Goal: Transaction & Acquisition: Obtain resource

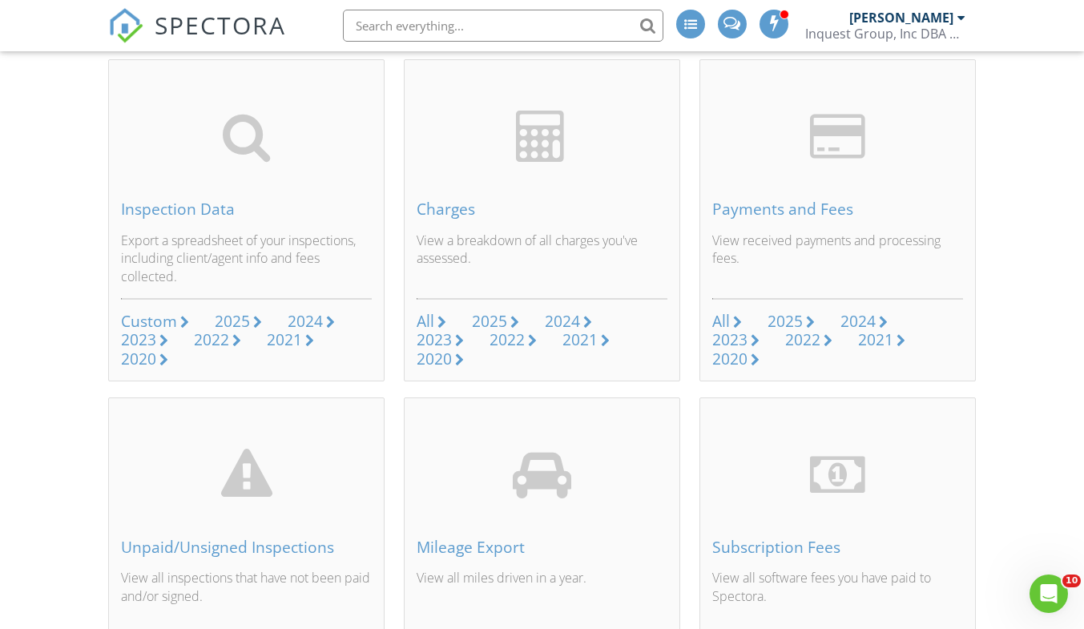
scroll to position [115, 0]
click at [801, 324] on div "2025" at bounding box center [785, 320] width 35 height 22
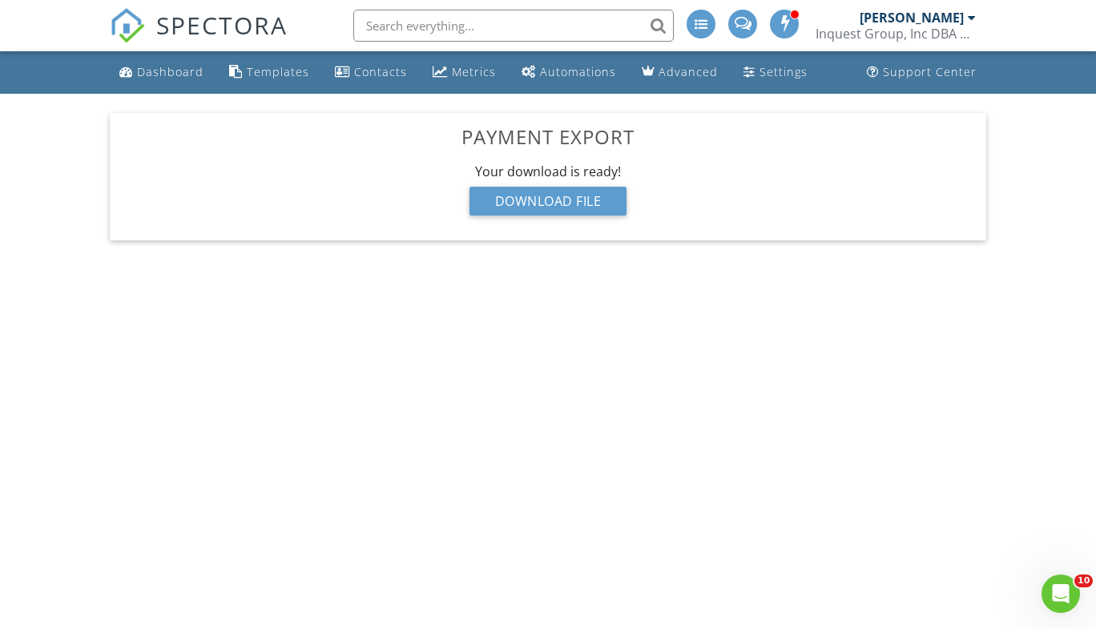
click at [548, 206] on div "Download File" at bounding box center [549, 201] width 158 height 29
click at [957, 24] on div "[PERSON_NAME]" at bounding box center [912, 18] width 104 height 16
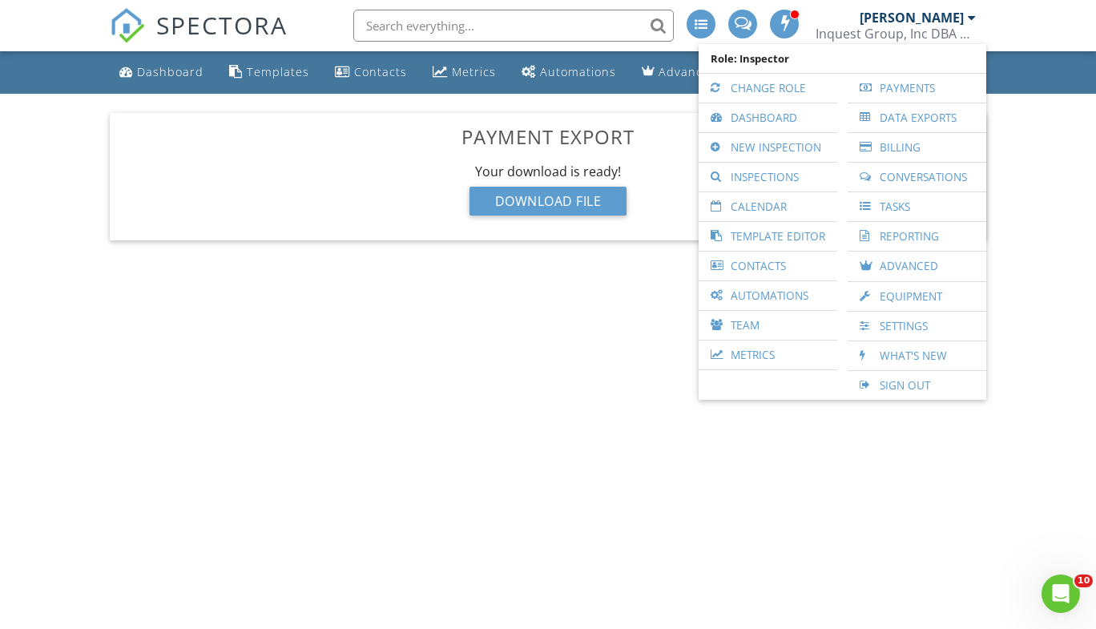
click at [902, 118] on link "Data Exports" at bounding box center [917, 117] width 123 height 29
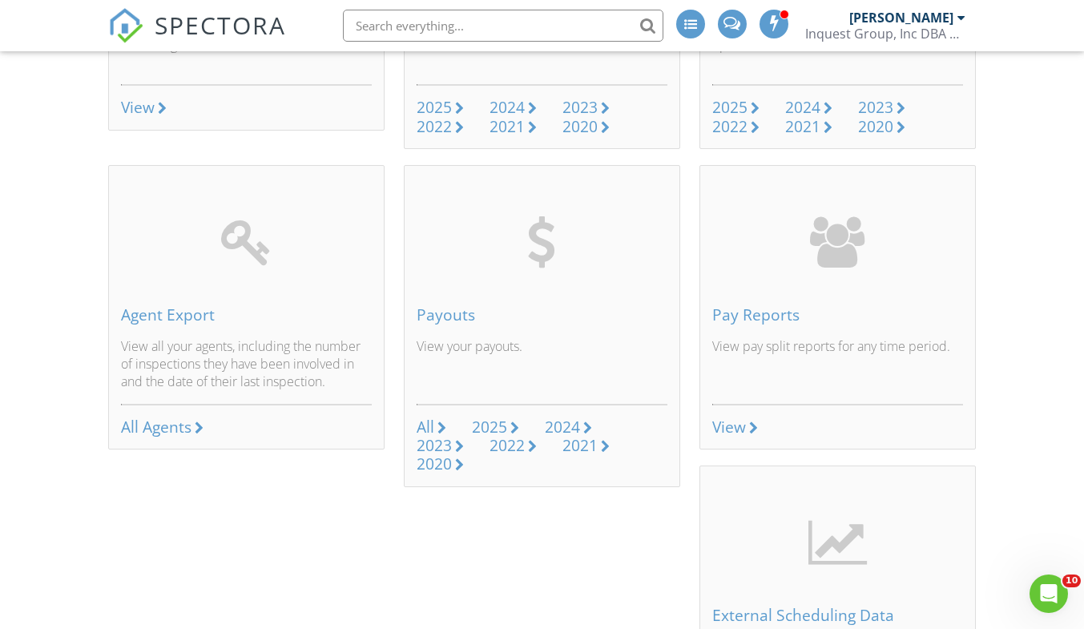
scroll to position [667, 0]
click at [748, 424] on div "View" at bounding box center [837, 426] width 251 height 18
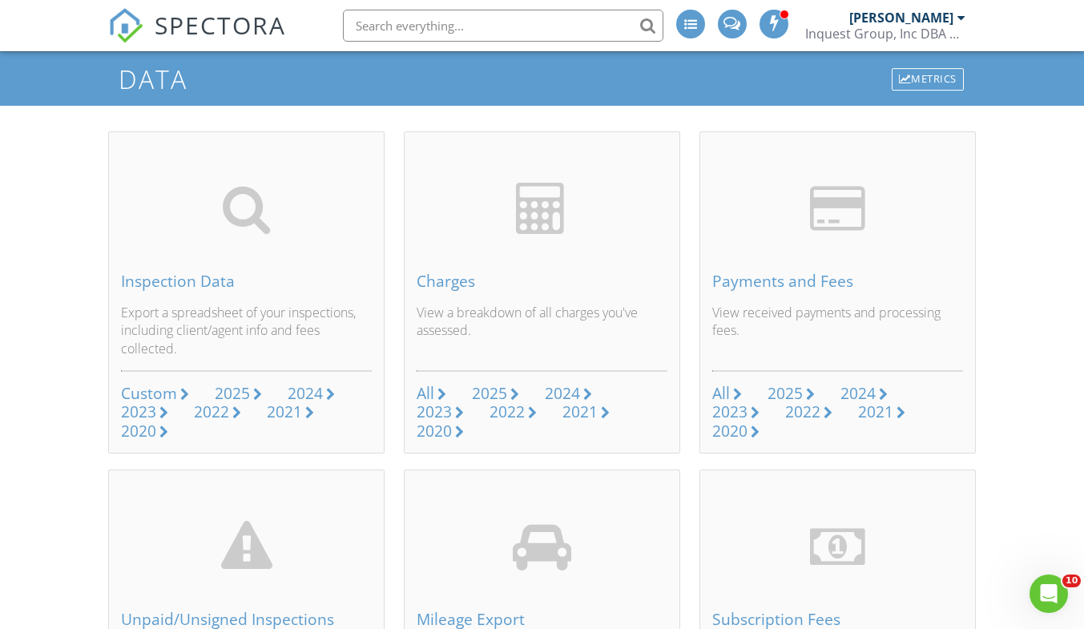
scroll to position [0, 0]
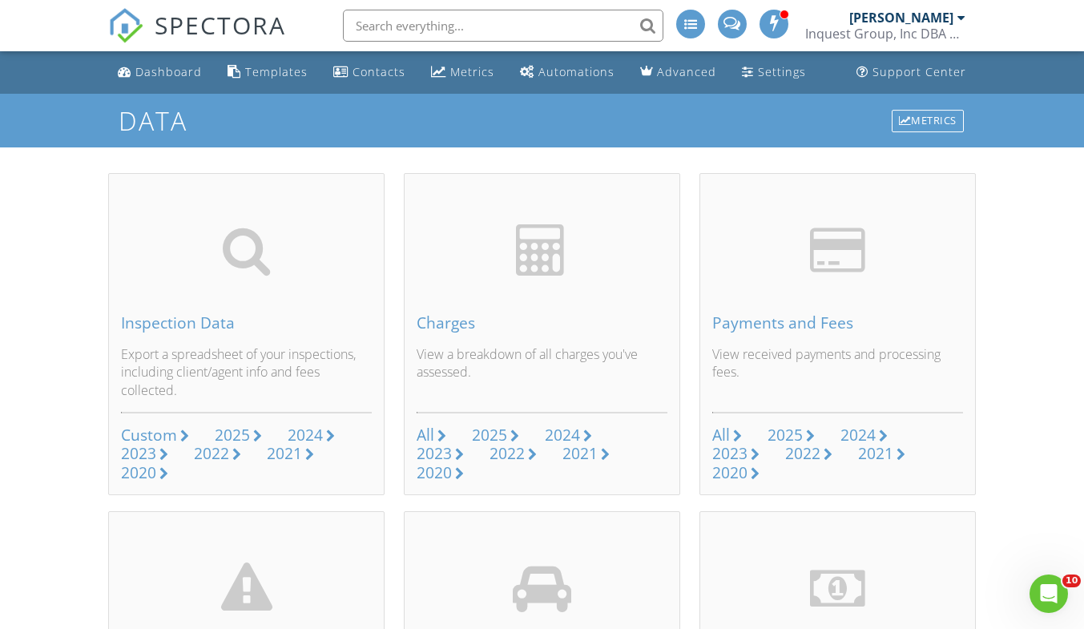
click at [760, 70] on div "Settings" at bounding box center [782, 71] width 48 height 15
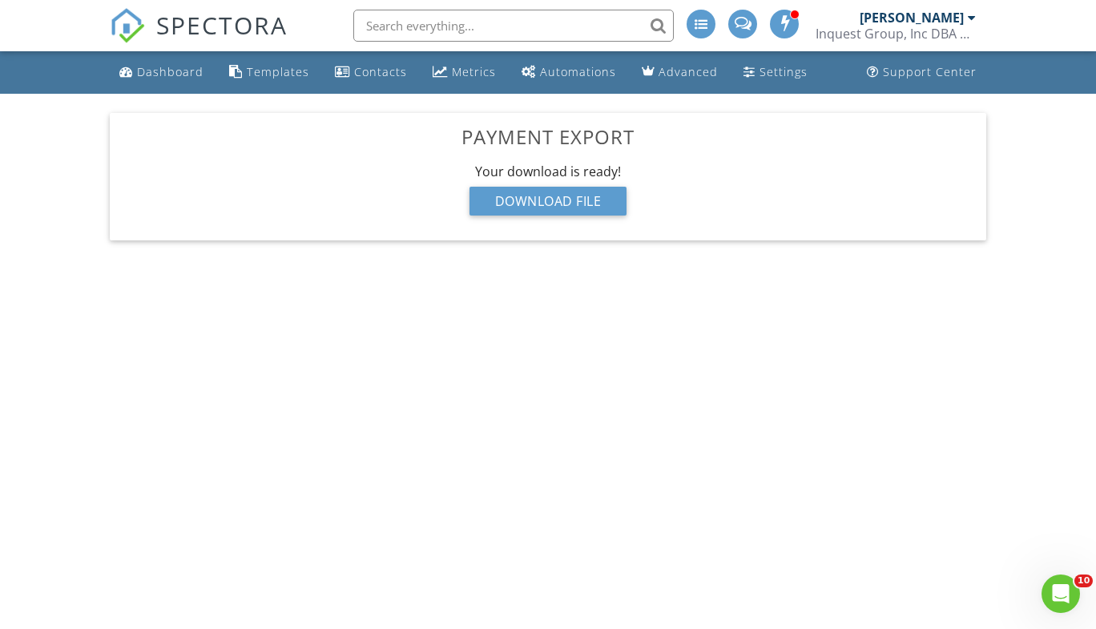
click at [534, 204] on div "Download File" at bounding box center [549, 201] width 158 height 29
click at [973, 20] on div at bounding box center [972, 17] width 8 height 13
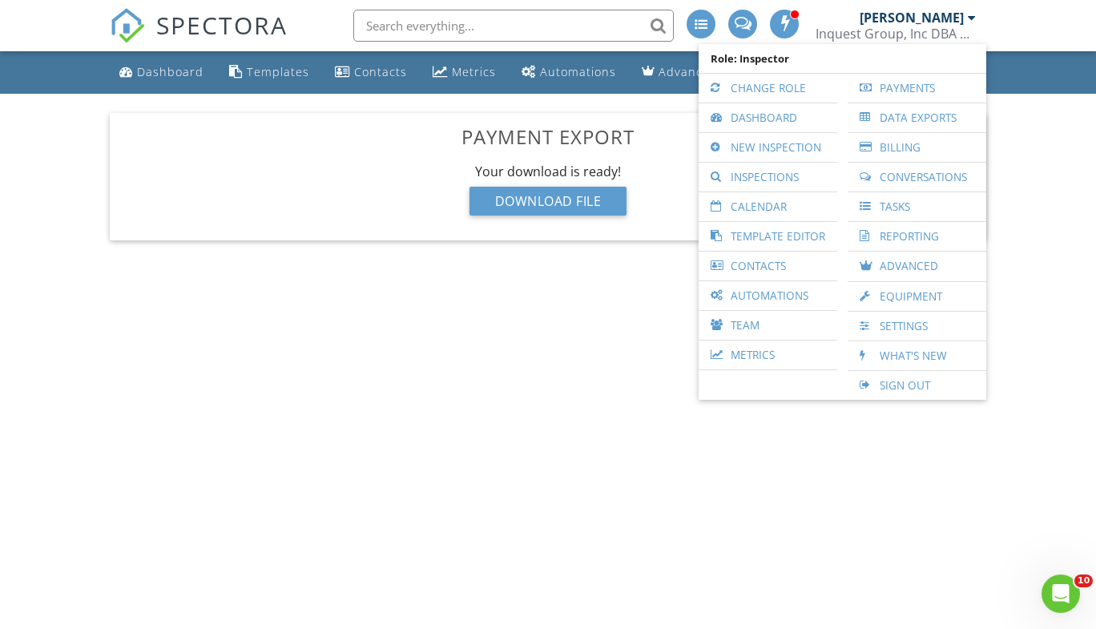
click at [885, 113] on link "Data Exports" at bounding box center [917, 117] width 123 height 29
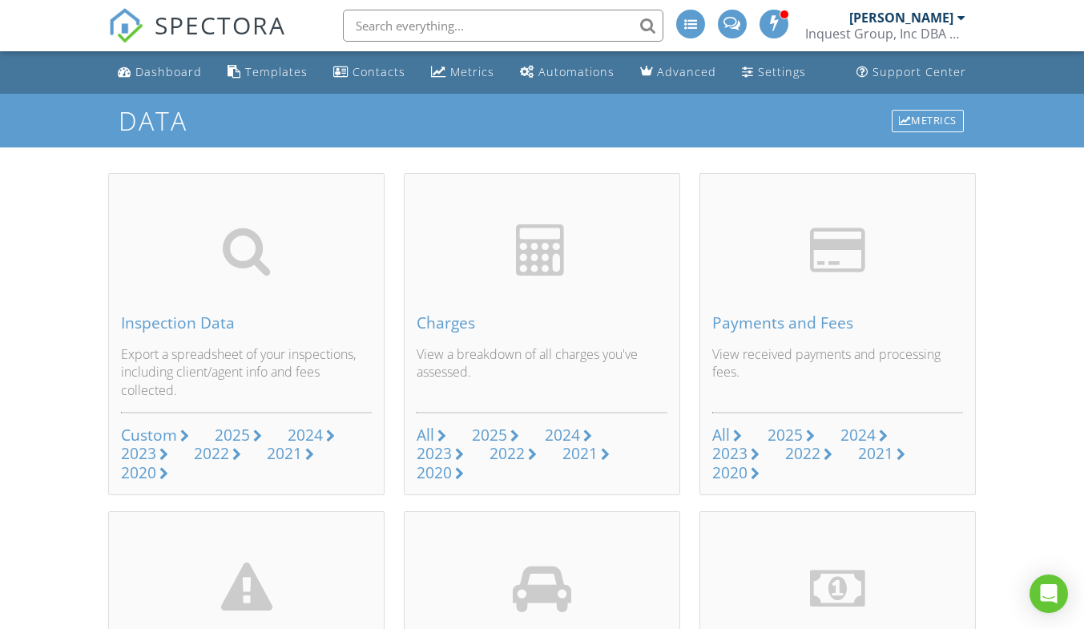
click at [955, 14] on div "[PERSON_NAME]" at bounding box center [907, 18] width 116 height 16
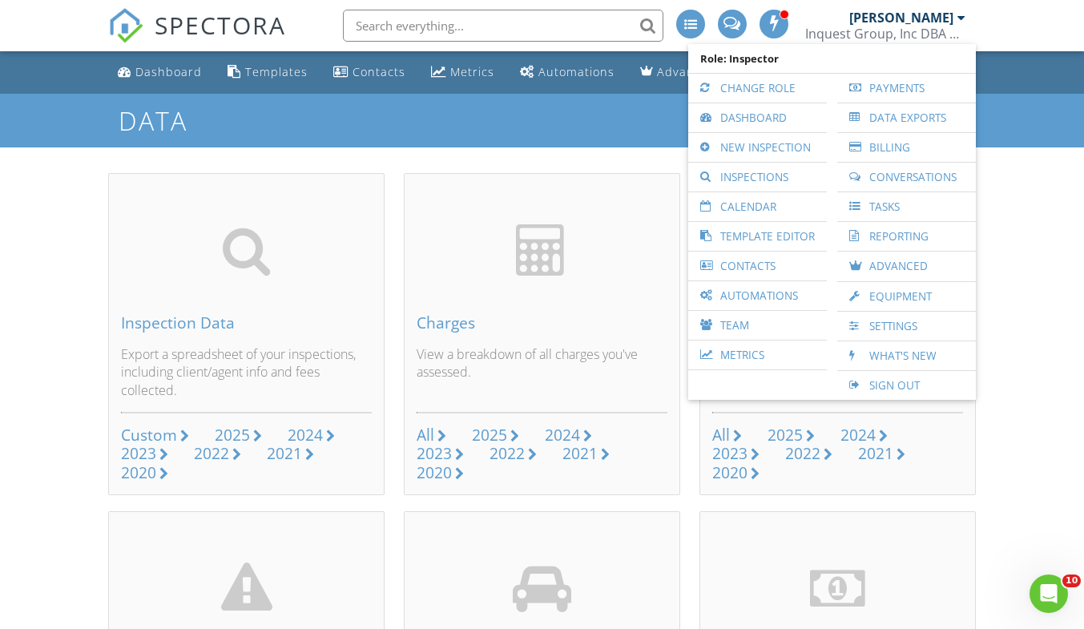
click at [910, 95] on link "Payments" at bounding box center [906, 88] width 123 height 29
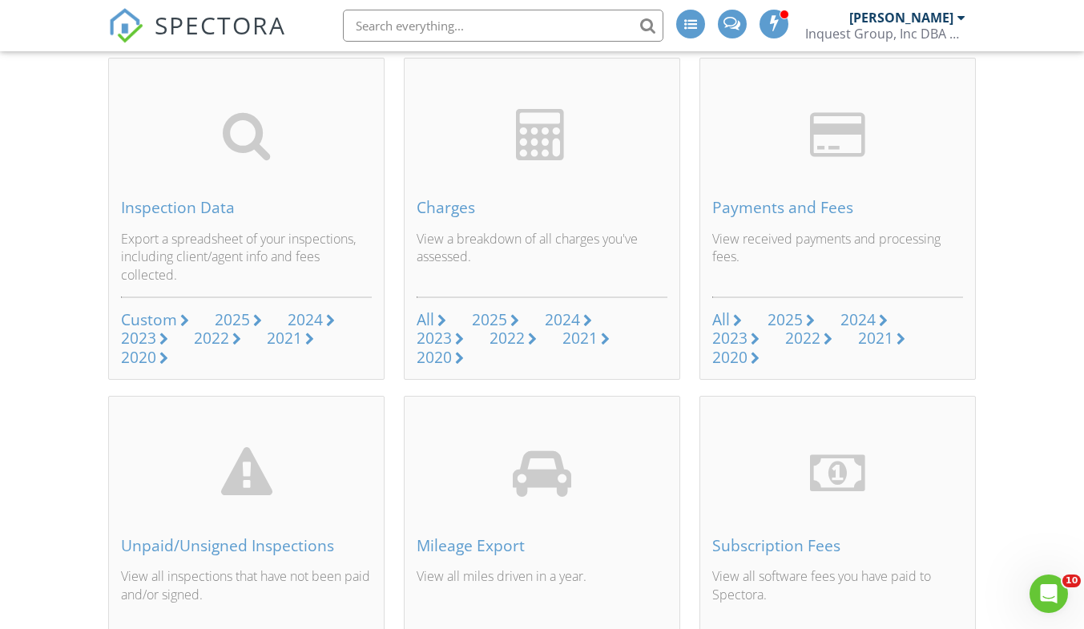
scroll to position [116, 0]
click at [805, 317] on link "2025" at bounding box center [791, 319] width 47 height 18
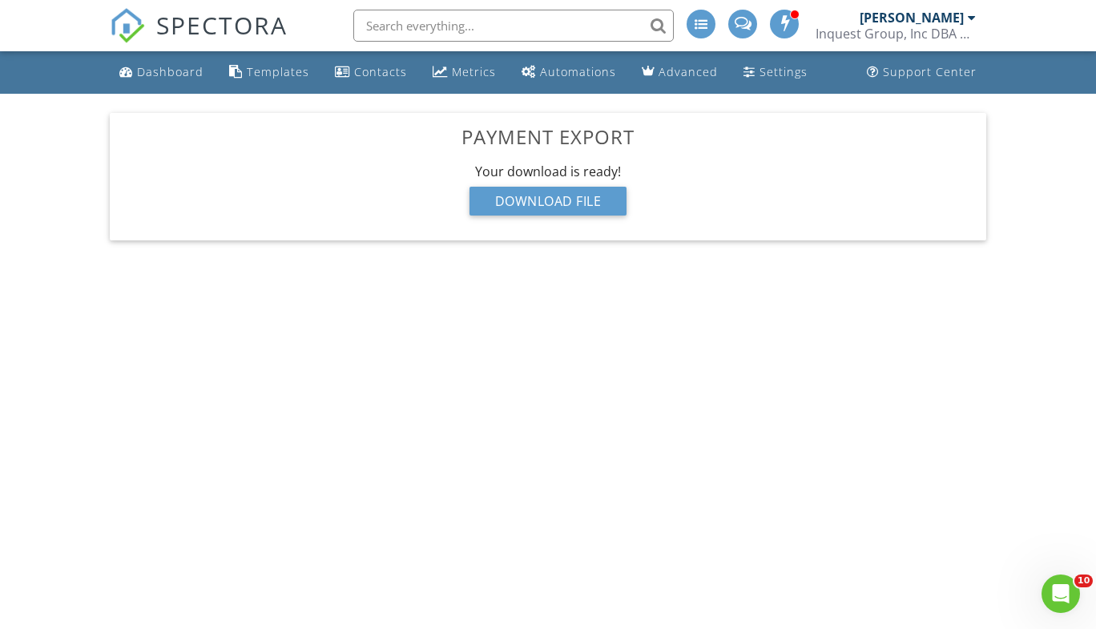
click at [551, 211] on div "Download File" at bounding box center [549, 201] width 158 height 29
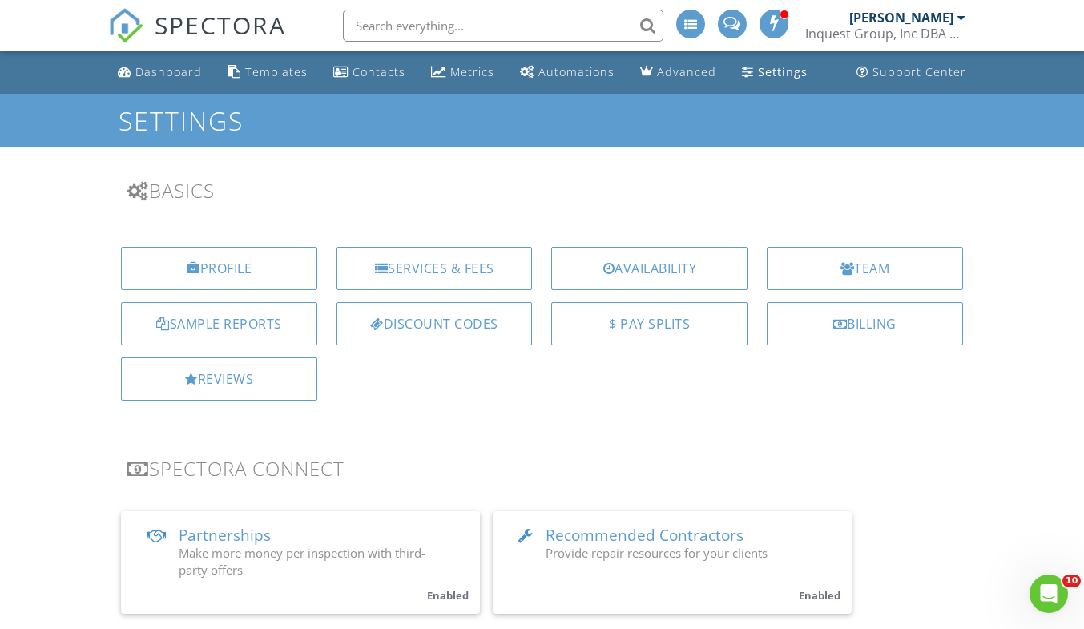
click at [883, 337] on div "Billing" at bounding box center [865, 323] width 196 height 43
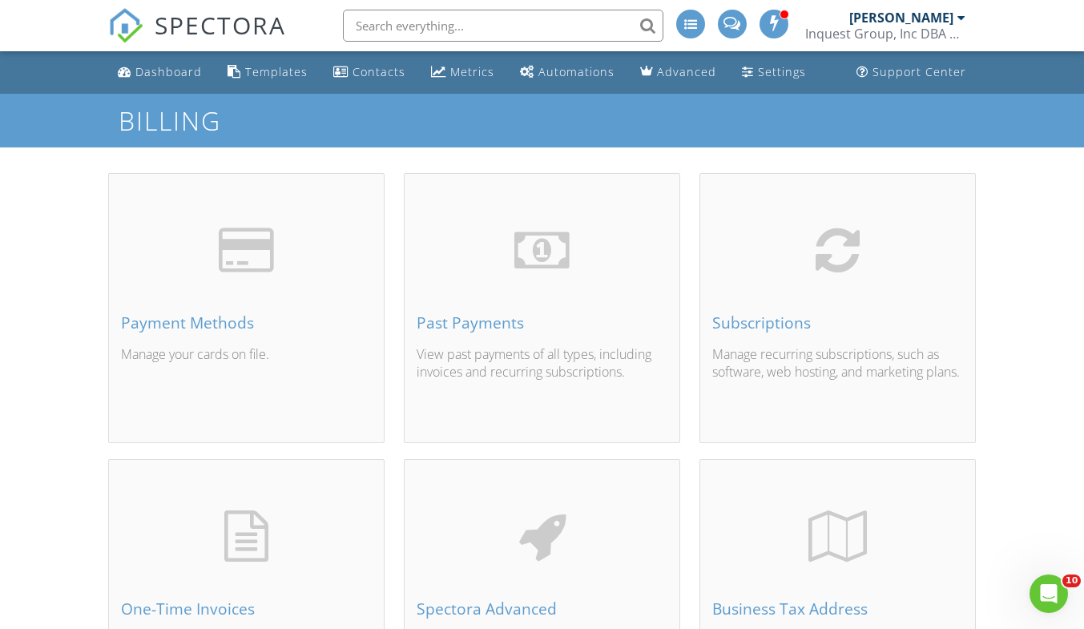
click at [950, 21] on div "[PERSON_NAME]" at bounding box center [901, 18] width 104 height 16
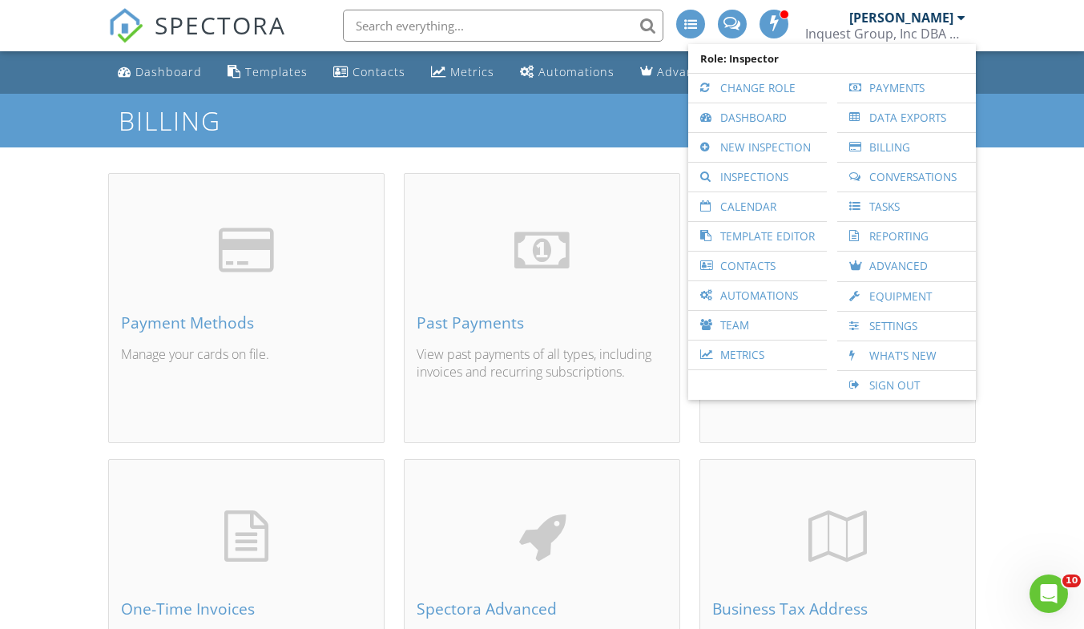
click at [881, 236] on link "Reporting" at bounding box center [906, 236] width 123 height 29
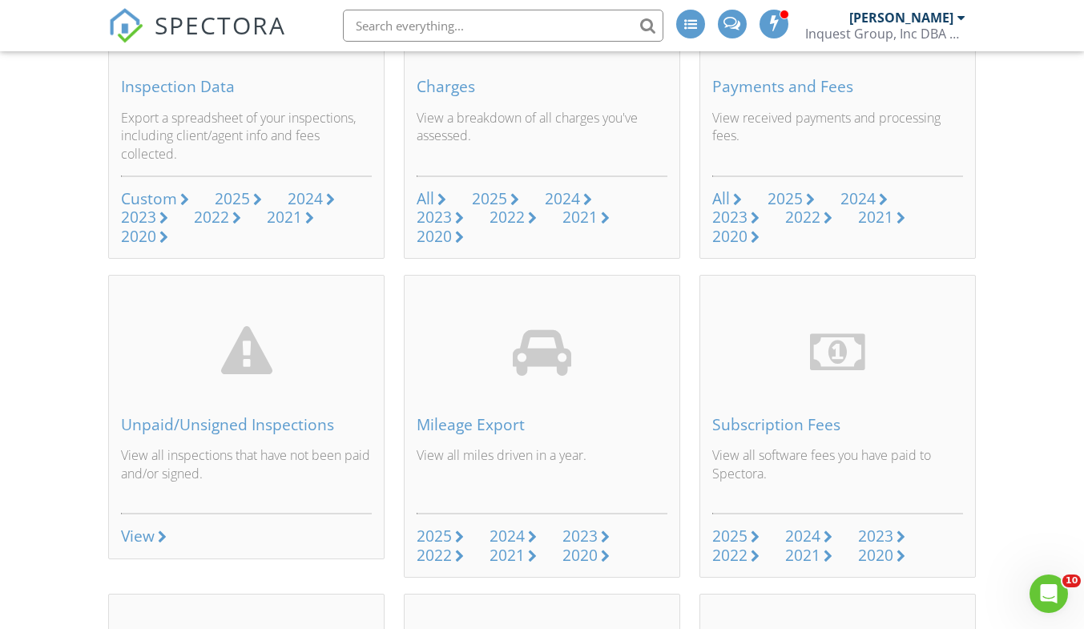
scroll to position [237, 0]
click at [785, 197] on div "2025" at bounding box center [785, 198] width 35 height 22
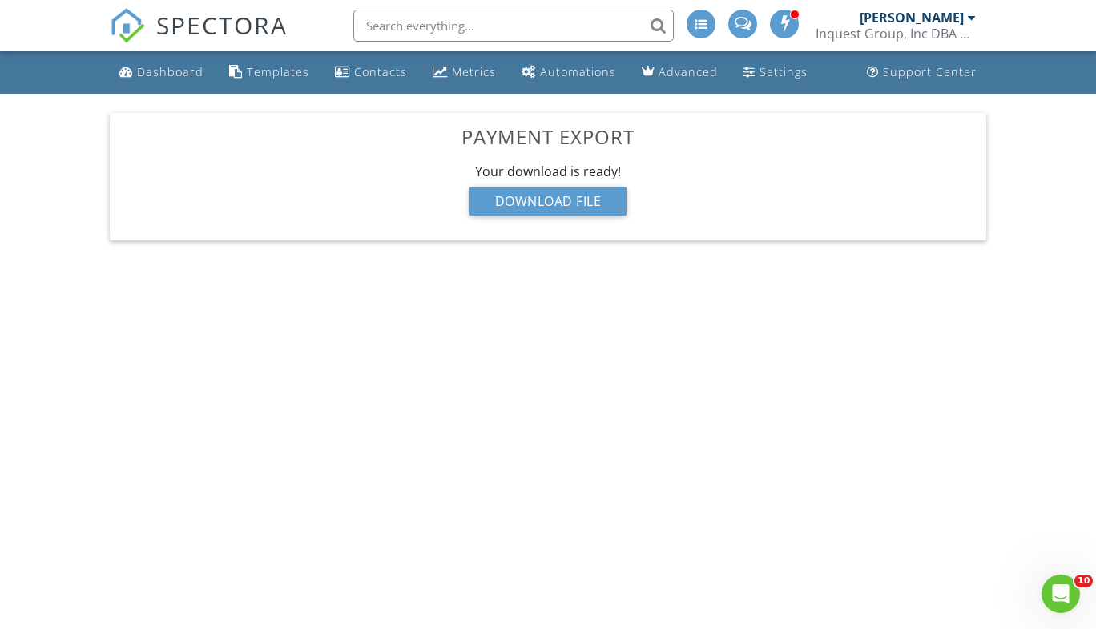
click at [543, 203] on div "Download File" at bounding box center [549, 201] width 158 height 29
